Goal: Task Accomplishment & Management: Manage account settings

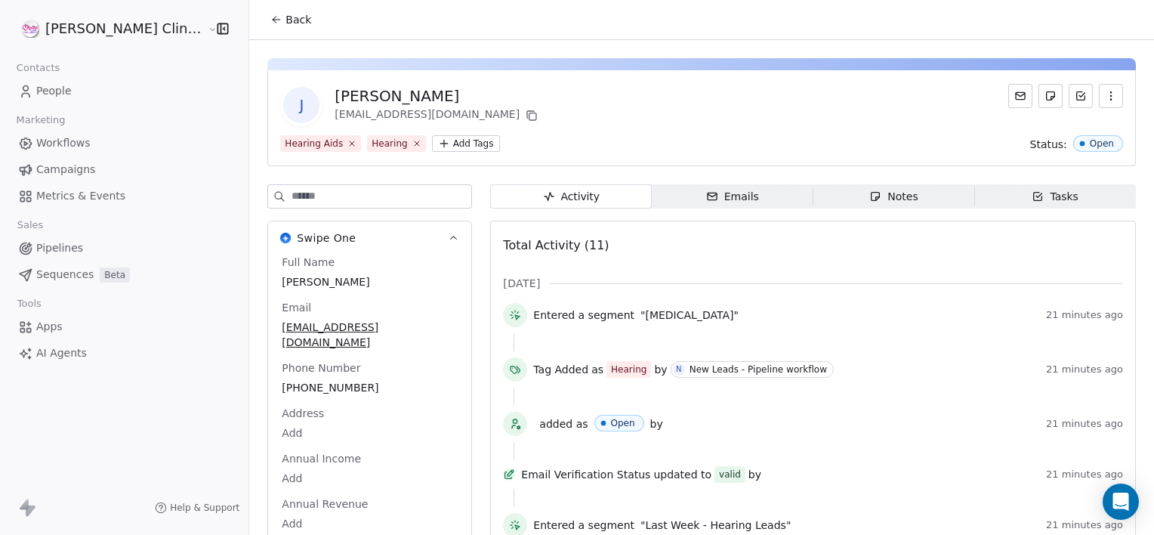
scroll to position [14, 0]
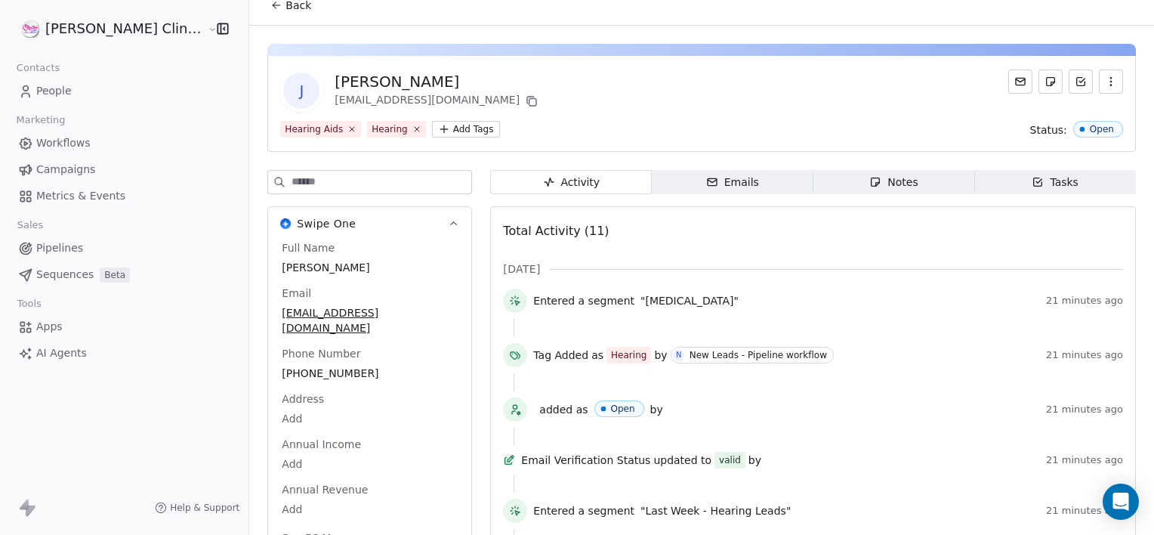
click at [323, 279] on div "Full Name [PERSON_NAME] Email [EMAIL_ADDRESS][DOMAIN_NAME] Phone Number [PHONE_…" at bounding box center [370, 394] width 182 height 308
click at [323, 279] on div "Full Name [PERSON_NAME] Email [EMAIL_ADDRESS][DOMAIN_NAME] Phone Number [PHONE_…" at bounding box center [370, 395] width 182 height 310
click at [325, 272] on span "[PERSON_NAME]" at bounding box center [369, 267] width 174 height 15
type textarea "**********"
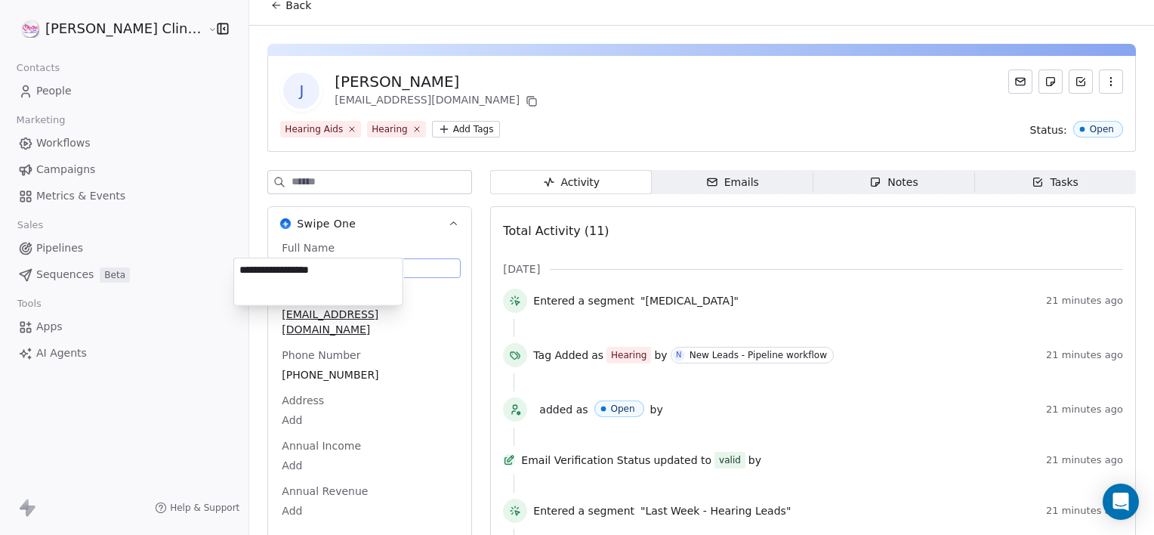
scroll to position [35, 0]
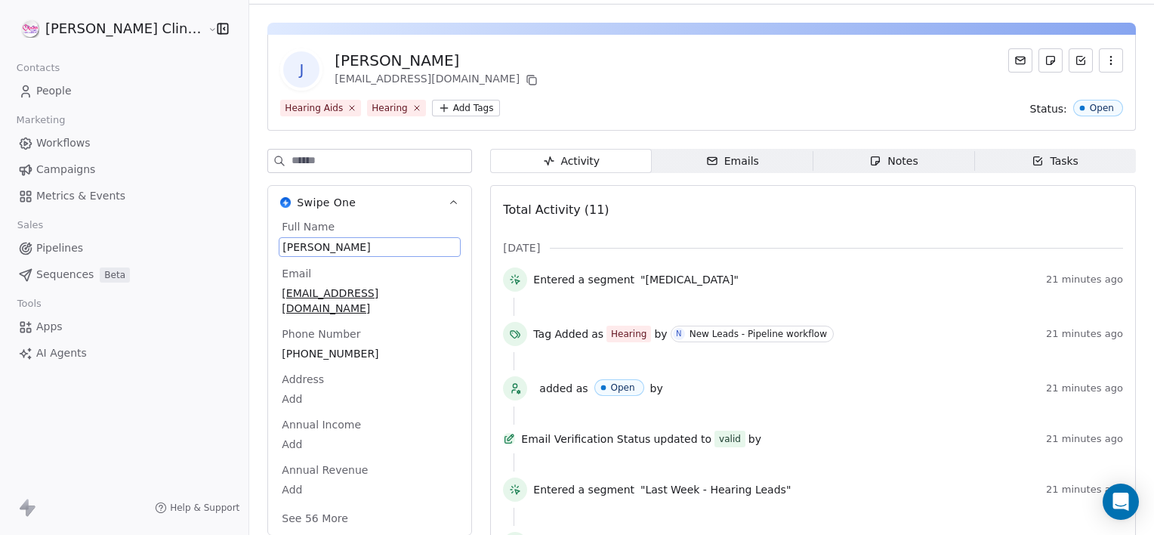
click at [365, 247] on span "[PERSON_NAME]" at bounding box center [369, 246] width 174 height 15
click at [178, 80] on link "People" at bounding box center [124, 91] width 224 height 25
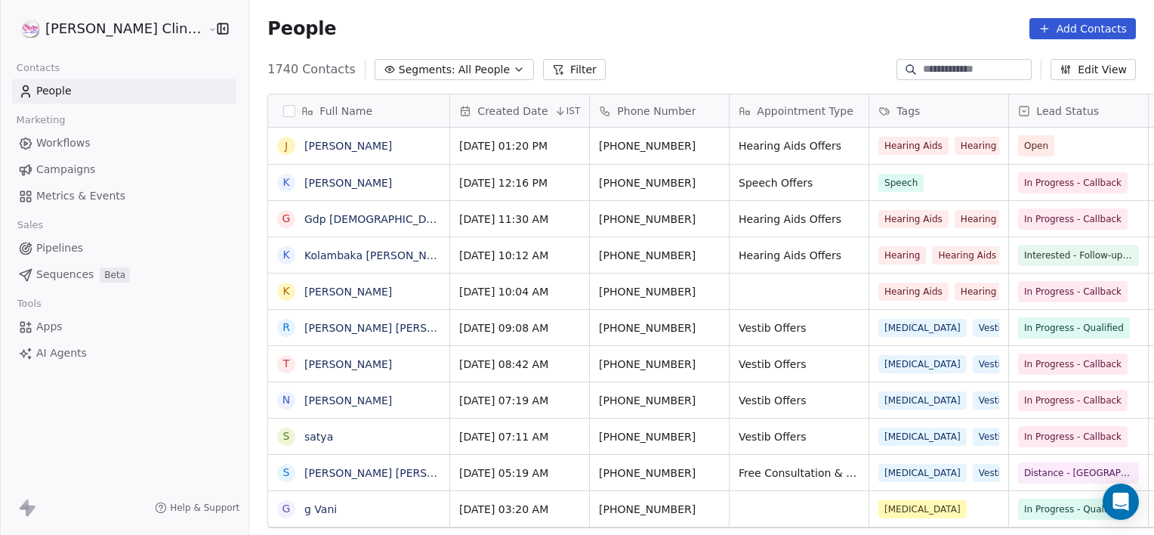
scroll to position [459, 938]
click at [360, 157] on div "J [PERSON_NAME]" at bounding box center [358, 146] width 181 height 36
click at [395, 137] on div "J [PERSON_NAME]" at bounding box center [358, 146] width 181 height 36
click at [424, 142] on icon "grid" at bounding box center [430, 143] width 12 height 12
click at [706, 149] on button "grid" at bounding box center [715, 143] width 18 height 18
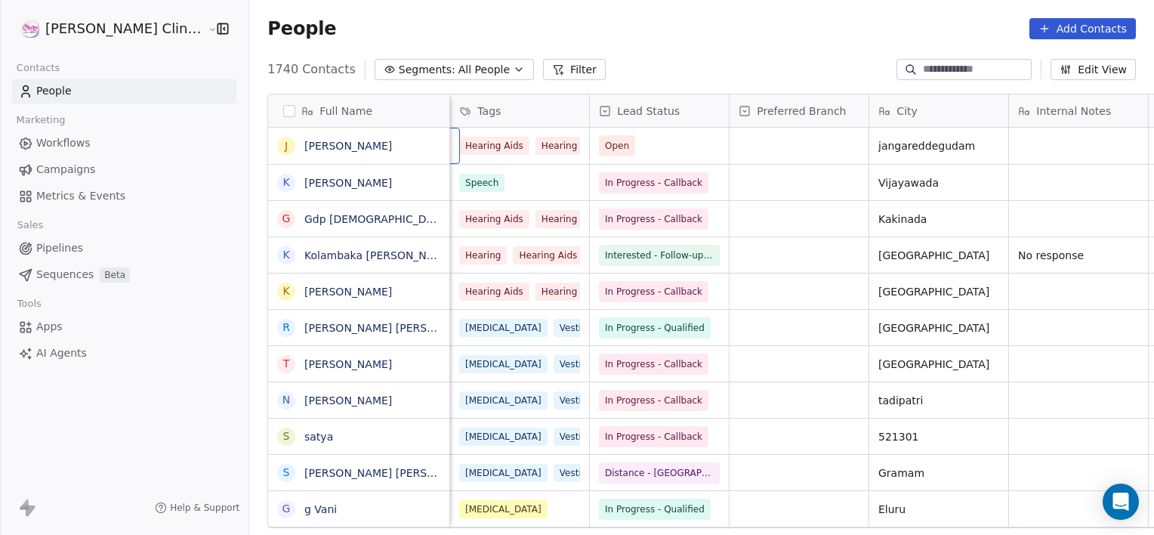
scroll to position [0, 279]
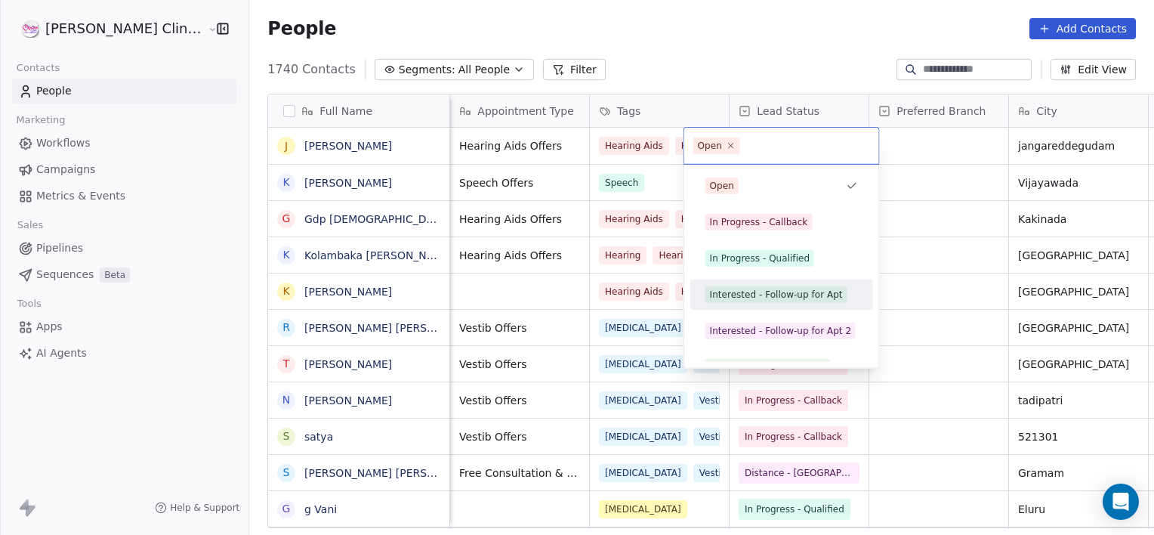
click at [725, 290] on div "Interested - Follow-up for Apt" at bounding box center [776, 295] width 133 height 14
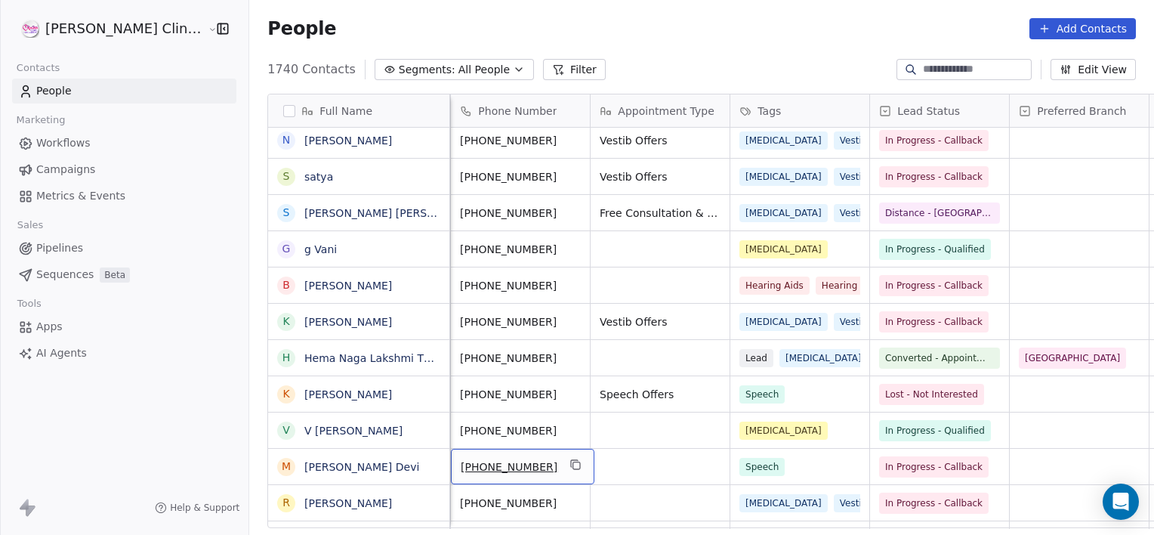
scroll to position [0, 0]
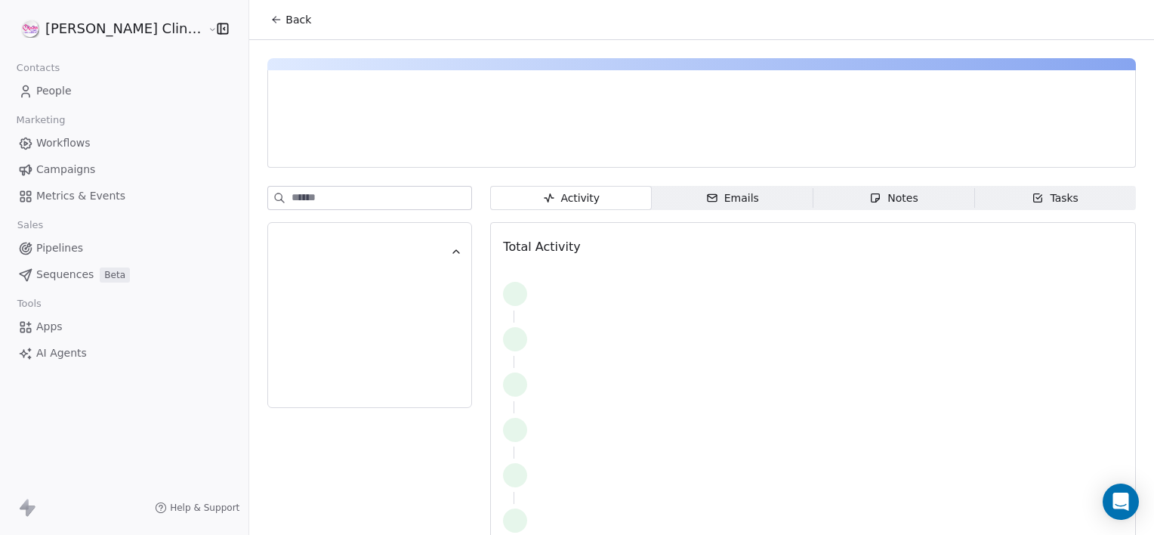
click at [901, 208] on span "Notes Notes" at bounding box center [894, 198] width 162 height 24
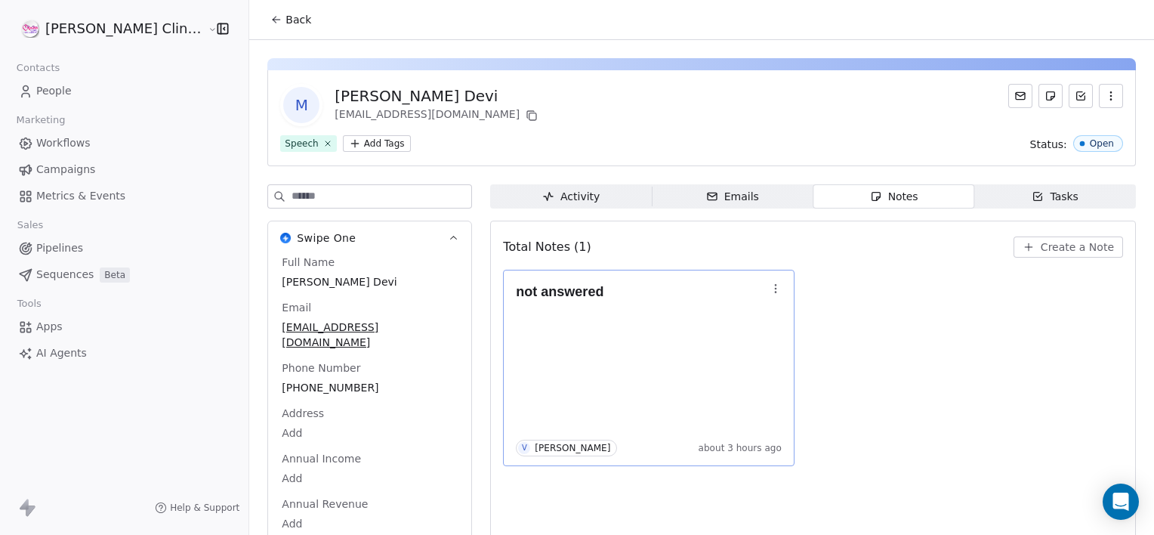
click at [769, 284] on icon "button" at bounding box center [775, 288] width 12 height 12
click at [755, 313] on span "Edit" at bounding box center [763, 320] width 20 height 15
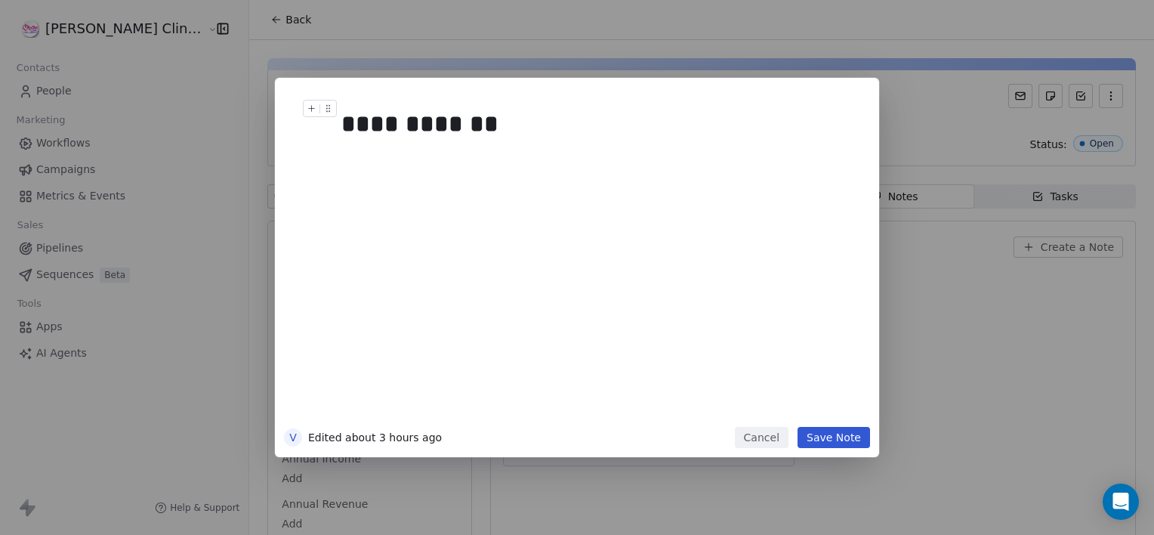
click at [594, 103] on h1 "**********" at bounding box center [599, 124] width 516 height 48
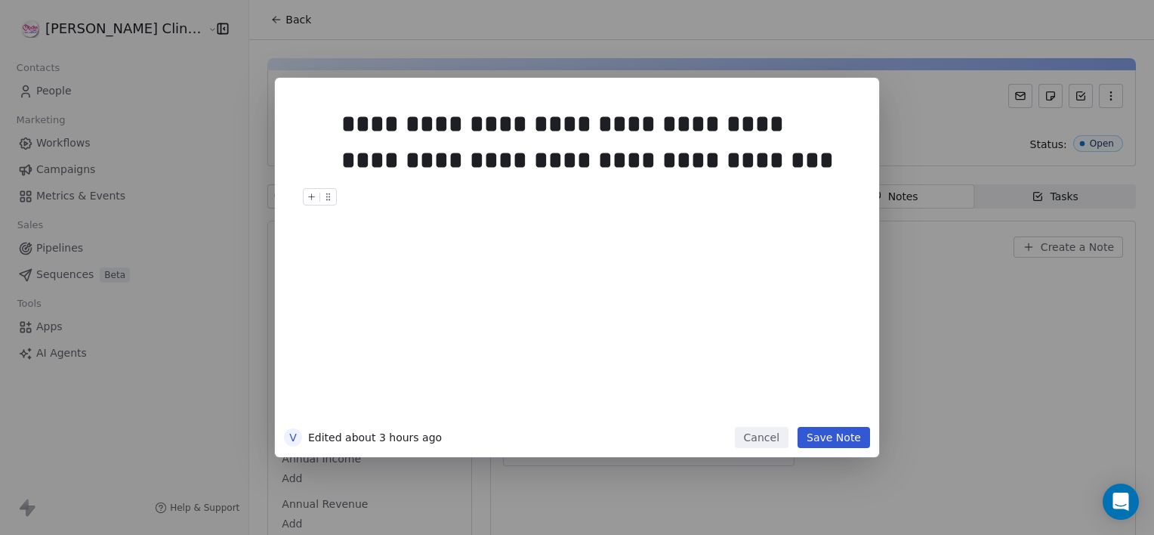
click at [835, 441] on button "Save Note" at bounding box center [833, 437] width 72 height 21
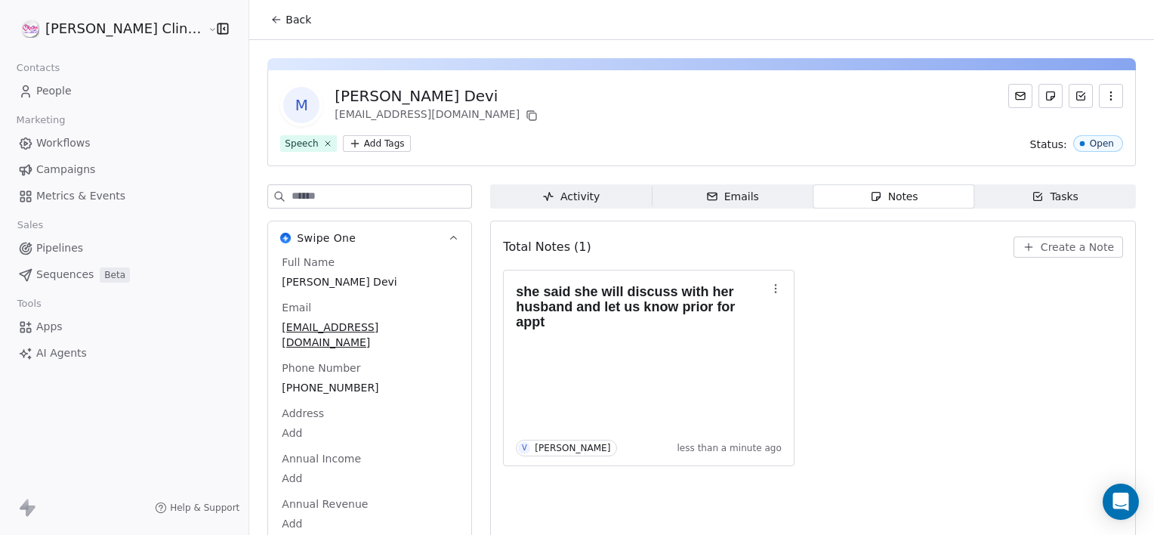
click at [285, 18] on span "Back" at bounding box center [298, 19] width 26 height 15
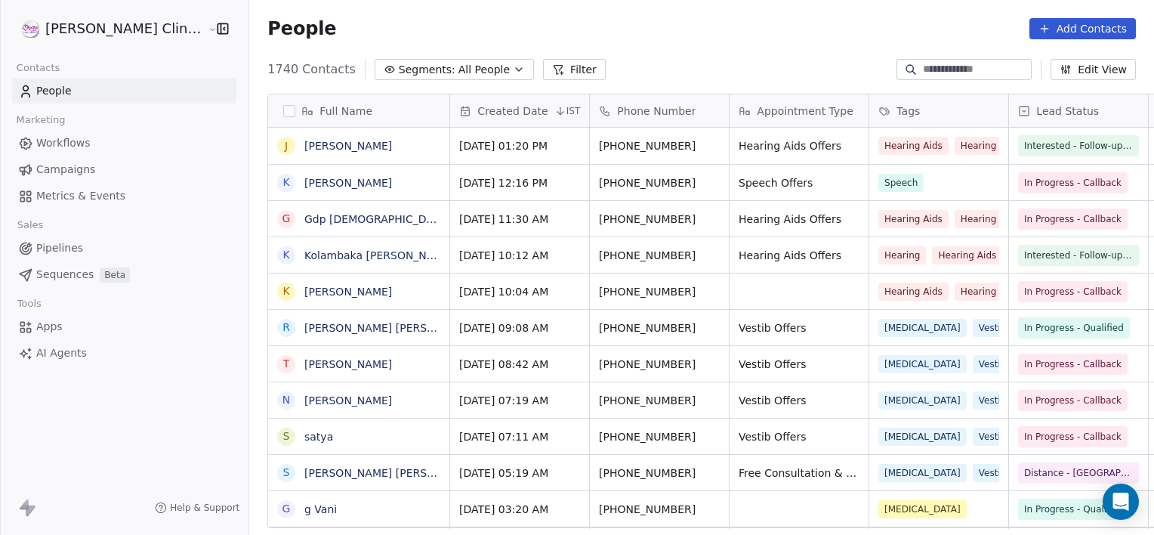
scroll to position [260, 0]
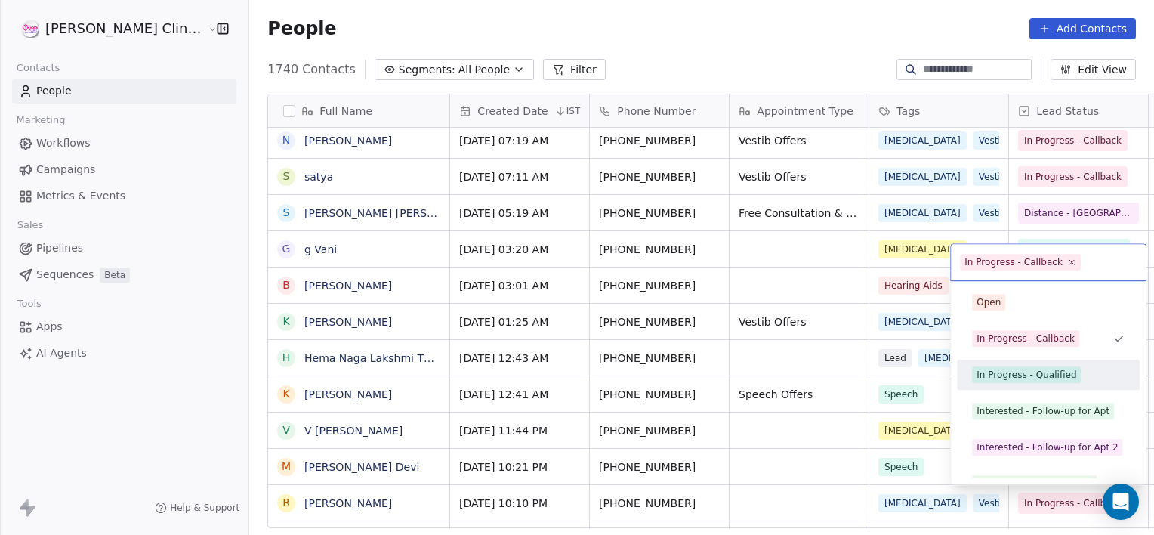
click at [1046, 369] on div "In Progress - Qualified" at bounding box center [1026, 375] width 100 height 14
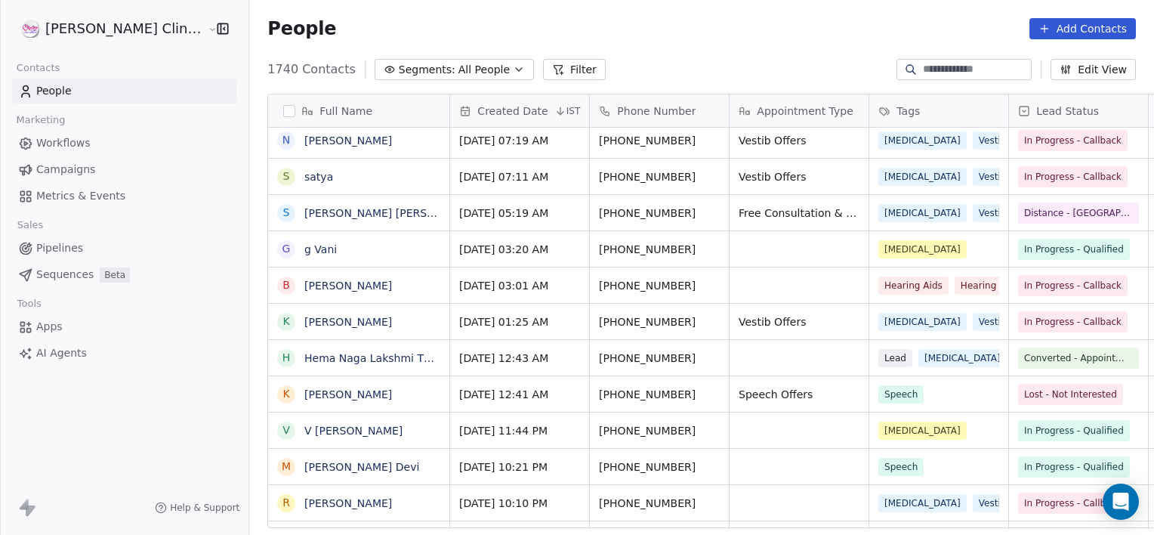
scroll to position [0, 0]
